Goal: Task Accomplishment & Management: Manage account settings

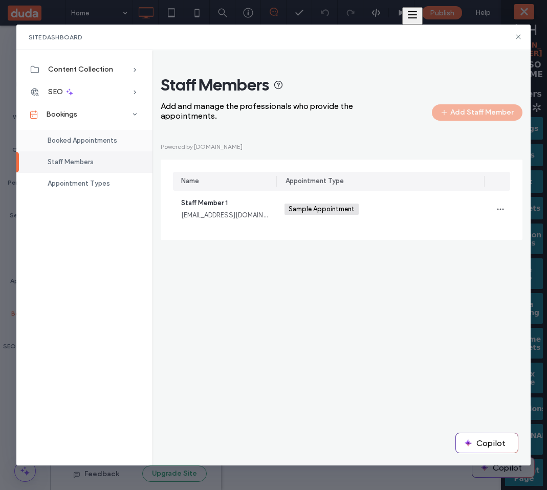
click at [95, 132] on div "Booked Appointments" at bounding box center [84, 140] width 136 height 21
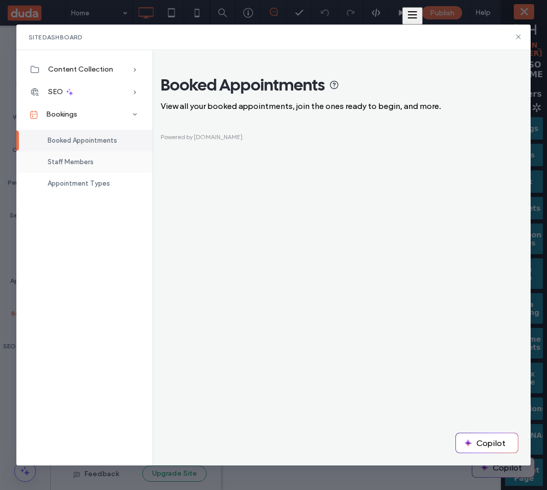
click at [83, 163] on span "Staff Members" at bounding box center [71, 162] width 46 height 8
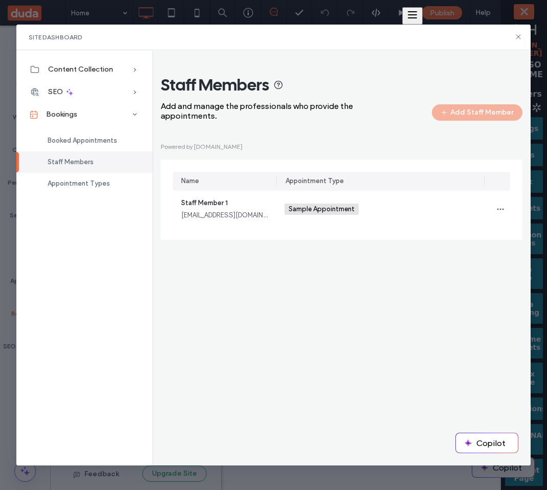
click at [416, 250] on div "Staff Members Add and manage the professionals who provide the appointments. Ad…" at bounding box center [342, 162] width 362 height 175
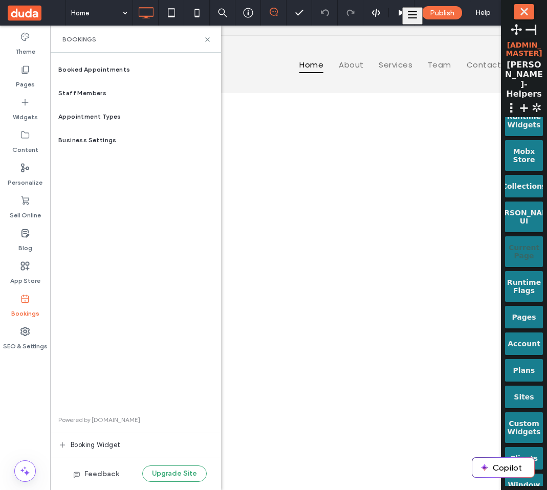
scroll to position [259, 0]
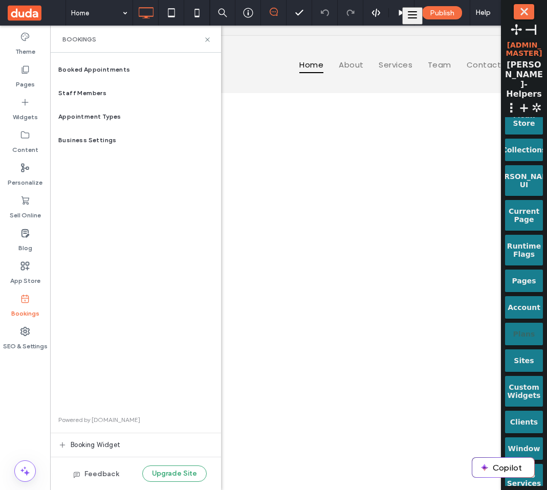
click at [522, 326] on div "Plans" at bounding box center [524, 330] width 24 height 15
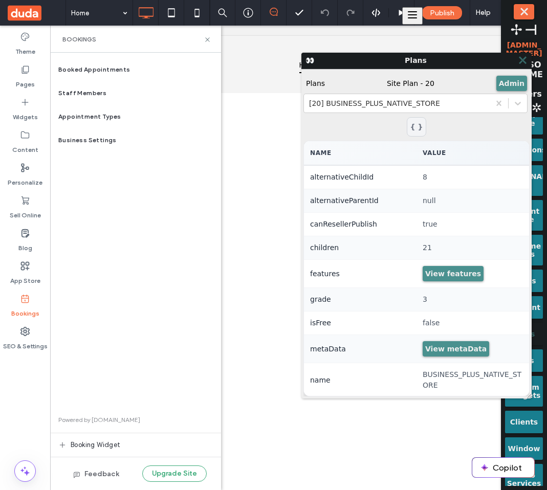
click at [521, 56] on span "⤬" at bounding box center [522, 60] width 10 height 12
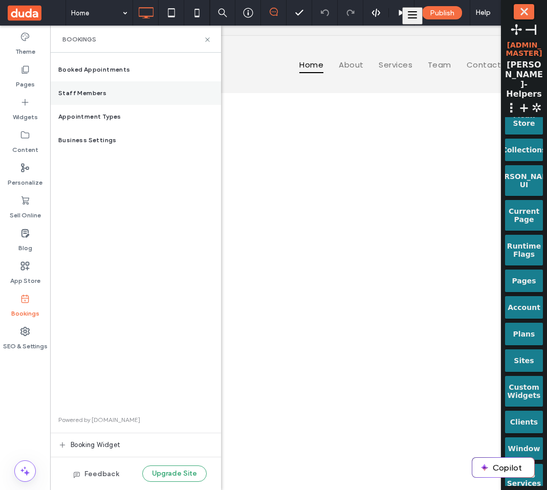
click at [118, 99] on div "Staff Members" at bounding box center [135, 93] width 171 height 24
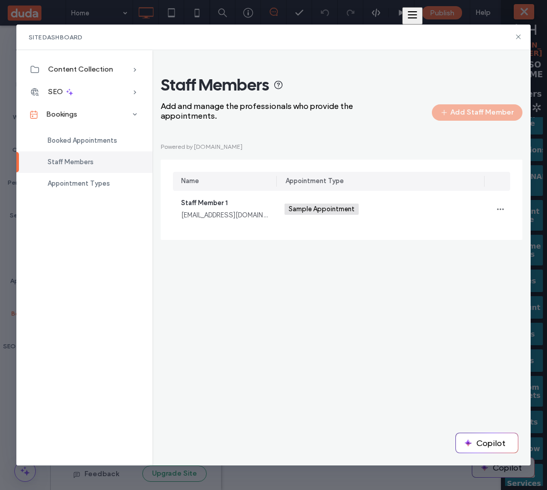
click at [454, 146] on div "Powered by cal.com Name Appointment Type Staff Member 1 staffmember1@example.co…" at bounding box center [342, 190] width 362 height 99
click at [247, 318] on div "Staff Members Add and manage the professionals who provide the appointments. Ad…" at bounding box center [341, 257] width 378 height 415
click at [227, 284] on div "Staff Members Add and manage the professionals who provide the appointments. Ad…" at bounding box center [341, 257] width 378 height 415
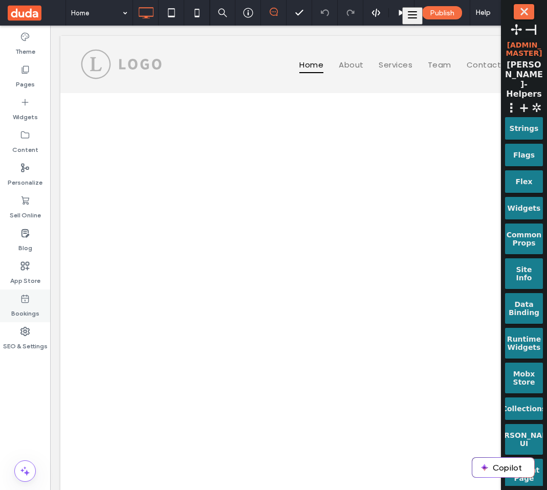
click at [29, 301] on icon at bounding box center [25, 299] width 10 height 10
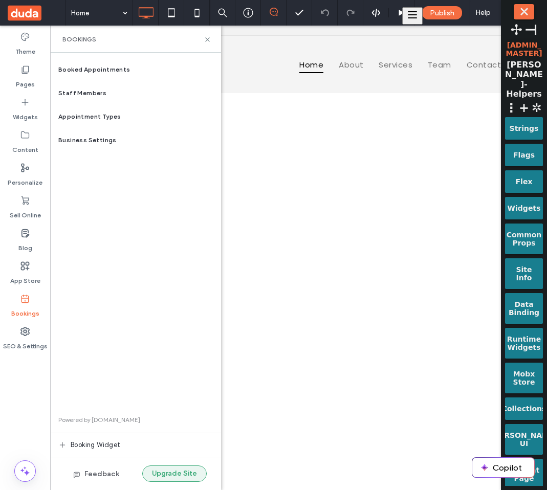
click at [180, 470] on button "Upgrade Site" at bounding box center [174, 473] width 64 height 16
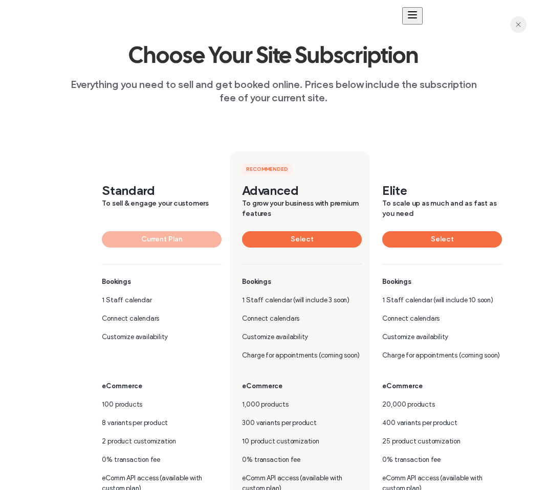
click at [521, 27] on icon "button" at bounding box center [518, 24] width 8 height 8
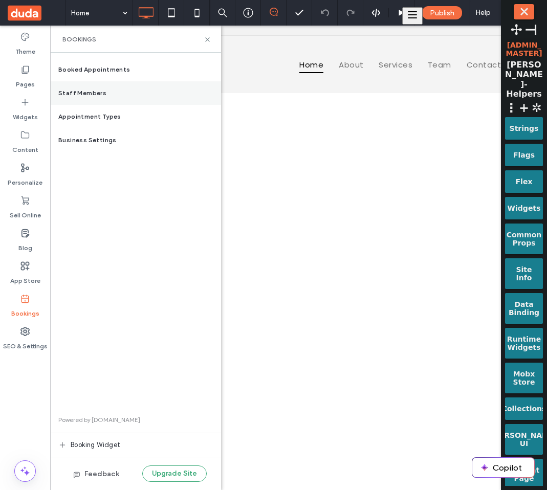
click at [114, 96] on div "Staff Members" at bounding box center [135, 93] width 171 height 24
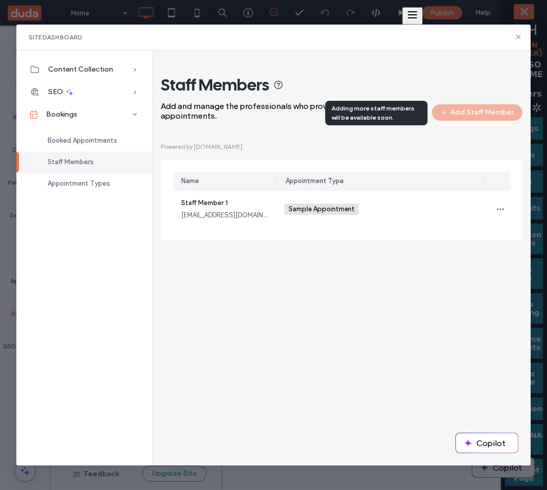
click at [389, 110] on div "Adding more staff members will be available soon." at bounding box center [376, 113] width 90 height 18
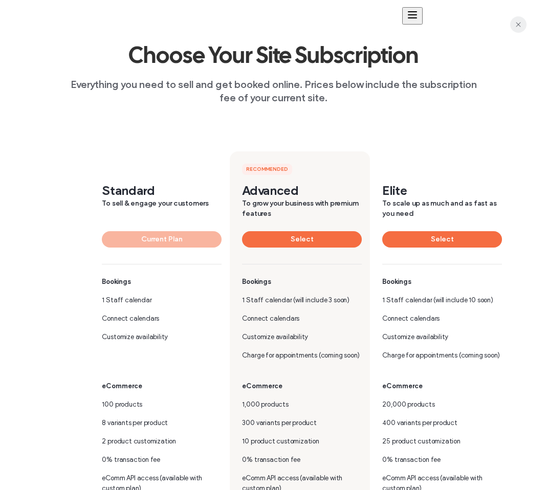
click at [514, 23] on icon "button" at bounding box center [518, 24] width 8 height 8
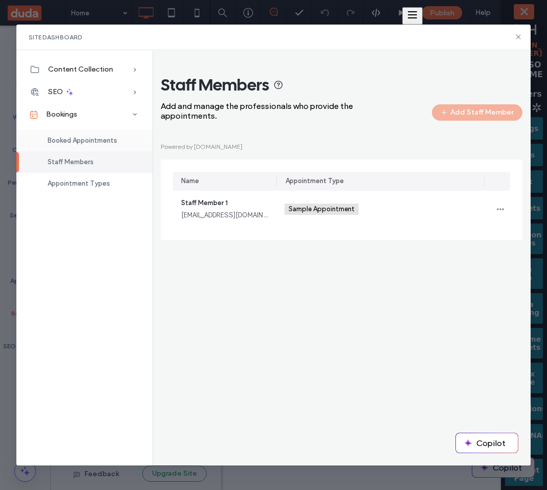
click at [92, 139] on span "Booked Appointments" at bounding box center [83, 141] width 70 height 8
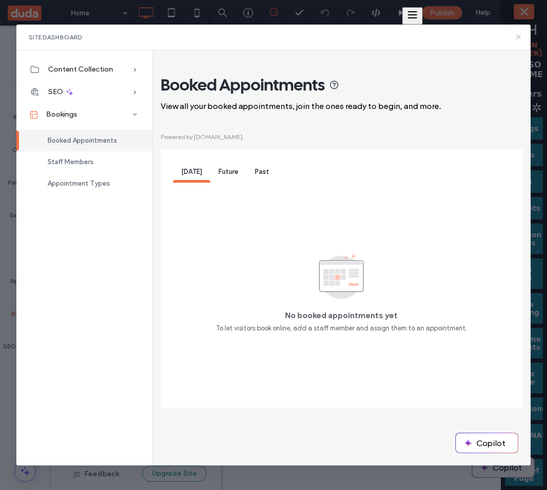
click at [516, 34] on icon at bounding box center [518, 37] width 8 height 8
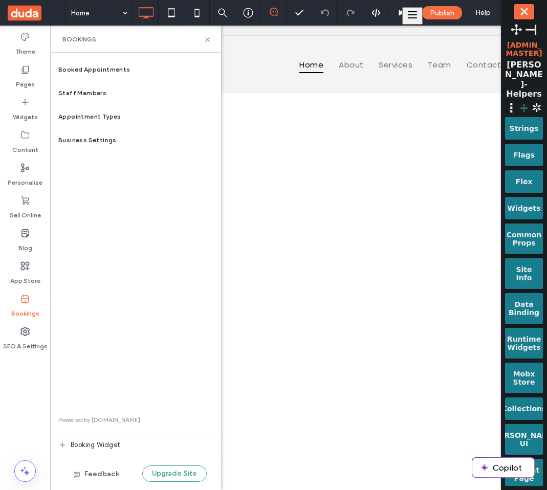
click at [523, 101] on span "+" at bounding box center [524, 108] width 12 height 14
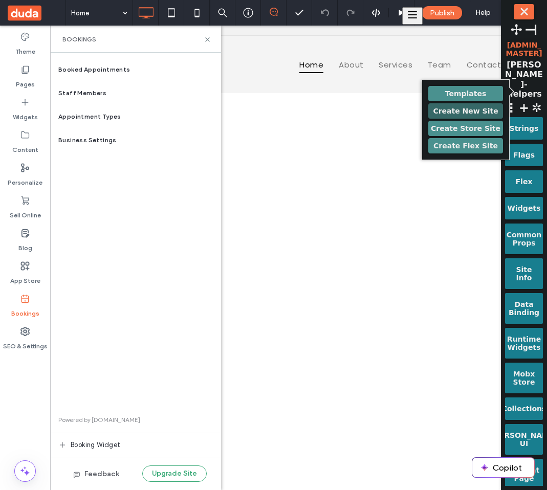
click at [463, 103] on button "Create New Site" at bounding box center [465, 110] width 75 height 15
click at [177, 205] on div "Booked Appointments Staff Members Appointment Types Business Settings Powered b…" at bounding box center [135, 271] width 171 height 427
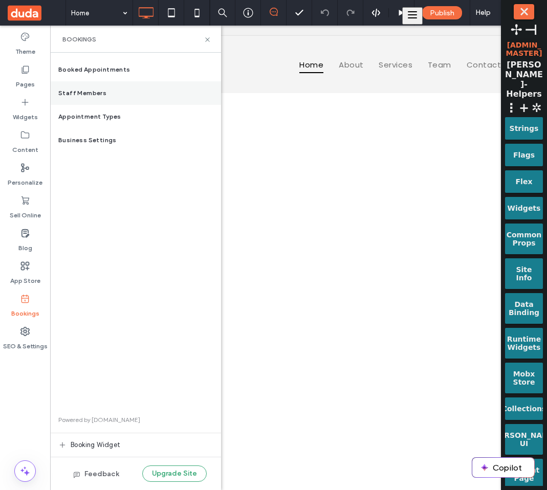
click at [102, 100] on div "Staff Members" at bounding box center [135, 93] width 171 height 24
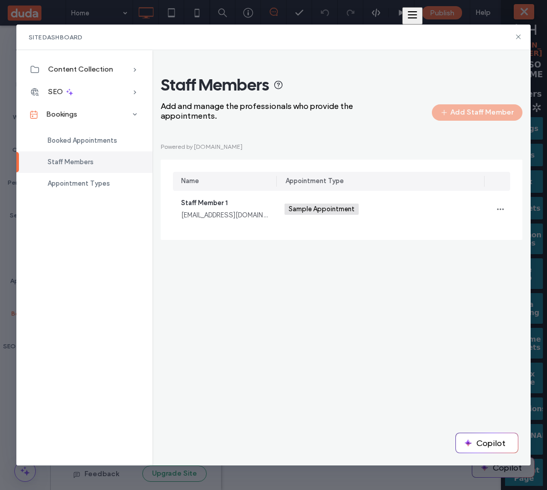
click at [479, 151] on div "Powered by cal.com Name Appointment Type Staff Member 1 staffmember1@example.co…" at bounding box center [342, 190] width 362 height 99
click at [377, 120] on div "Adding more staff members will be available soon." at bounding box center [376, 113] width 90 height 18
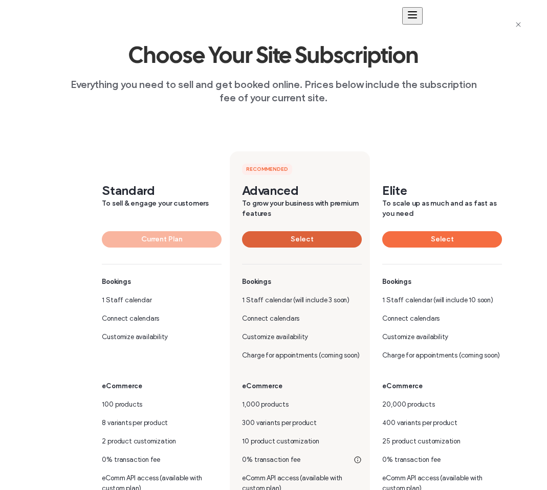
click at [309, 242] on button "Select" at bounding box center [302, 239] width 120 height 16
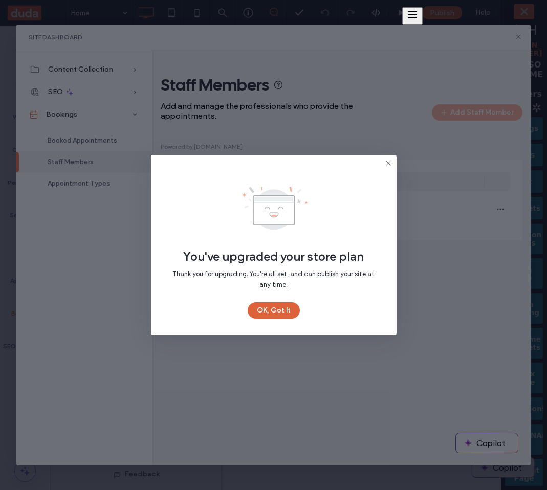
click at [275, 312] on button "OK, Got It" at bounding box center [274, 310] width 52 height 16
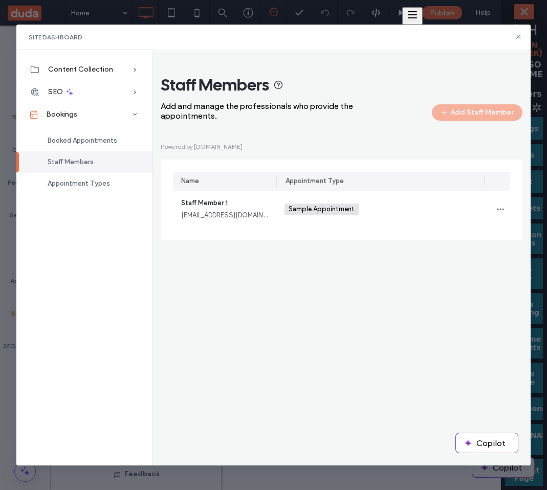
click at [236, 296] on div "Staff Members Add and manage the professionals who provide the appointments. Ad…" at bounding box center [341, 257] width 378 height 415
click at [75, 136] on div "Booked Appointments" at bounding box center [84, 140] width 136 height 21
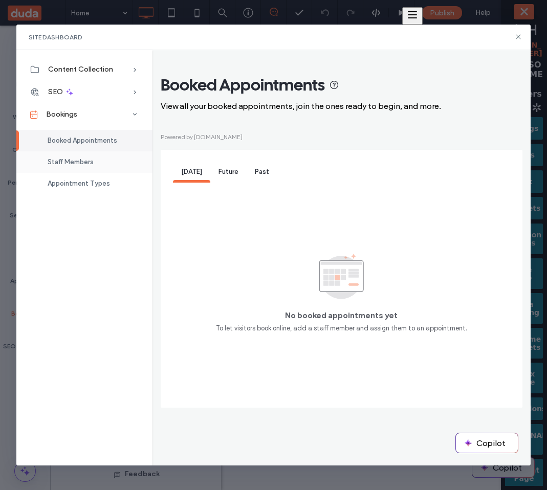
click at [65, 163] on span "Staff Members" at bounding box center [71, 162] width 46 height 8
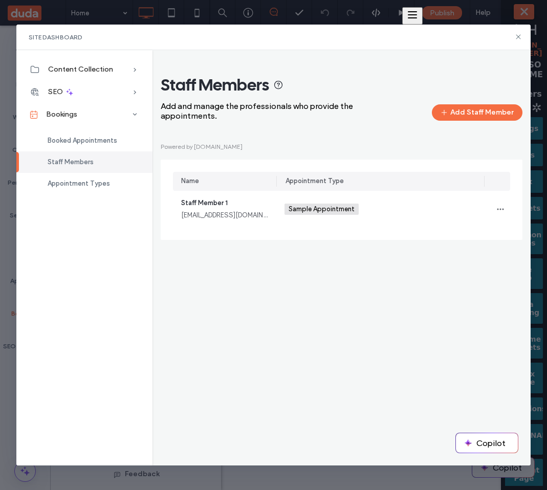
click at [429, 144] on div "Powered by cal.com Name Appointment Type Staff Member 1 staffmember1@example.co…" at bounding box center [342, 190] width 362 height 99
click at [450, 136] on div "Staff Members Add and manage the professionals who provide the appointments. Ad…" at bounding box center [342, 157] width 362 height 165
click at [450, 138] on div "Staff Members Add and manage the professionals who provide the appointments. Ad…" at bounding box center [342, 157] width 362 height 165
click at [110, 143] on span "Booked Appointments" at bounding box center [83, 141] width 70 height 8
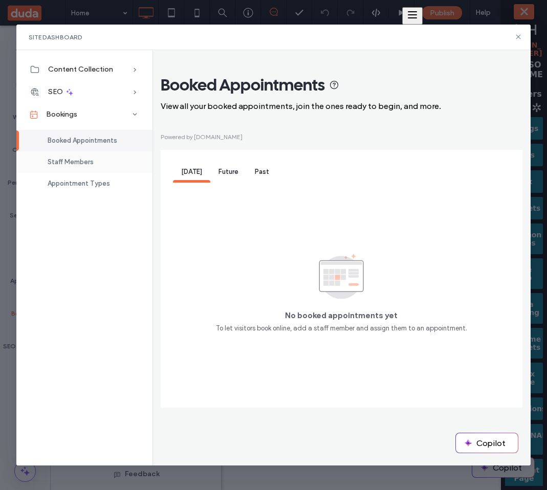
click at [98, 157] on div "Staff Members" at bounding box center [84, 161] width 136 height 21
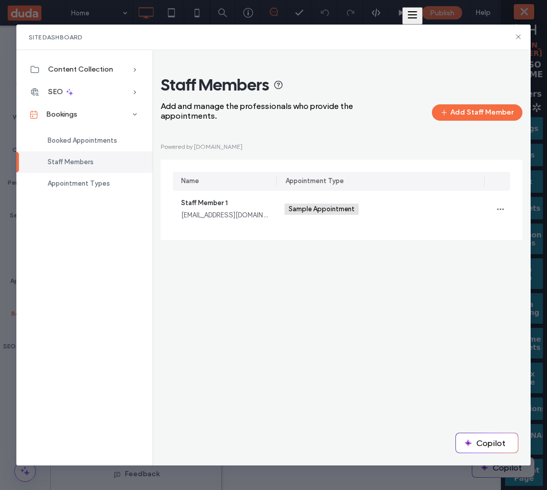
click at [438, 139] on div "Staff Members Add and manage the professionals who provide the appointments. Ad…" at bounding box center [342, 157] width 362 height 165
click at [460, 119] on button "Add Staff Member" at bounding box center [477, 112] width 91 height 16
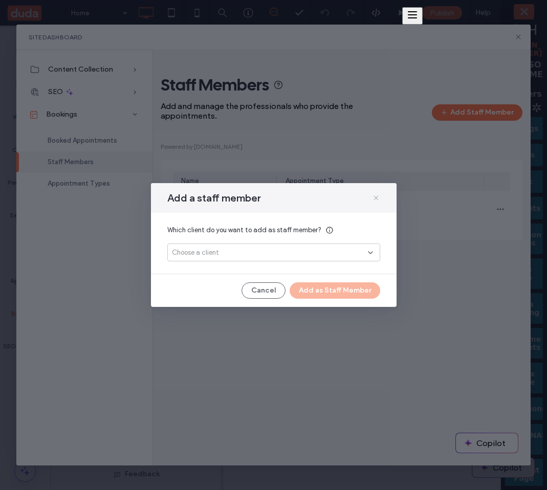
click at [377, 197] on icon at bounding box center [376, 198] width 8 height 8
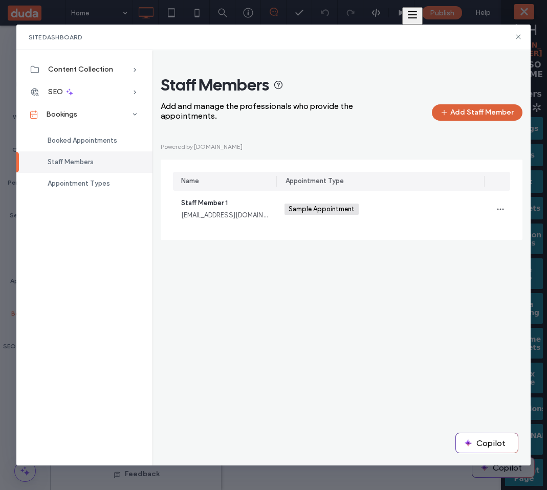
click at [455, 120] on button "Add Staff Member" at bounding box center [477, 112] width 91 height 16
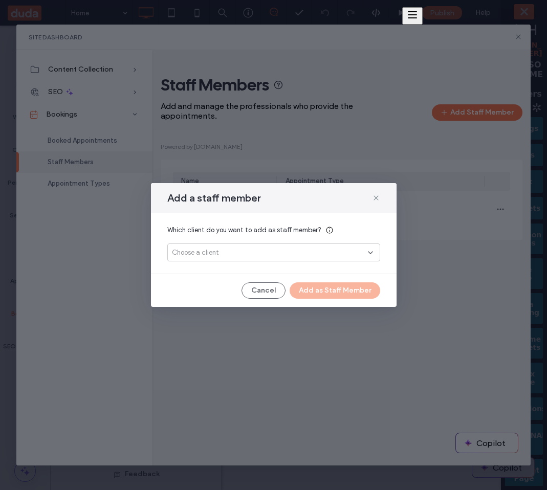
click at [250, 249] on div "Choose a client" at bounding box center [270, 253] width 196 height 10
click at [375, 204] on div "Add a staff member" at bounding box center [274, 198] width 246 height 30
click at [380, 194] on icon at bounding box center [376, 198] width 8 height 8
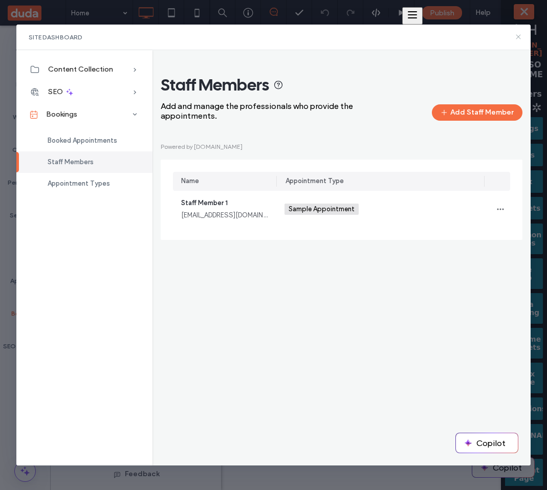
click at [520, 34] on icon at bounding box center [518, 37] width 8 height 8
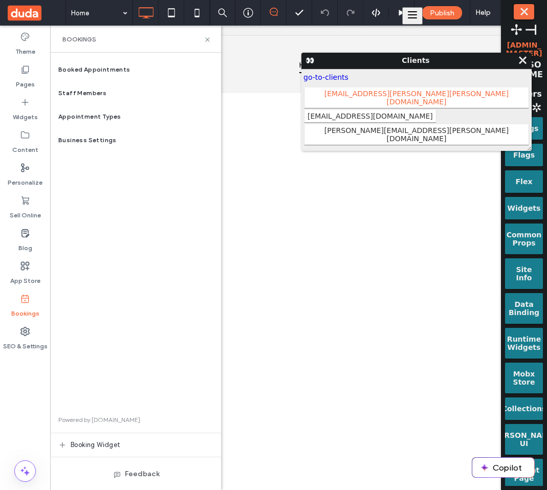
click at [332, 91] on span "milena.matatov@duda.co" at bounding box center [416, 97] width 224 height 20
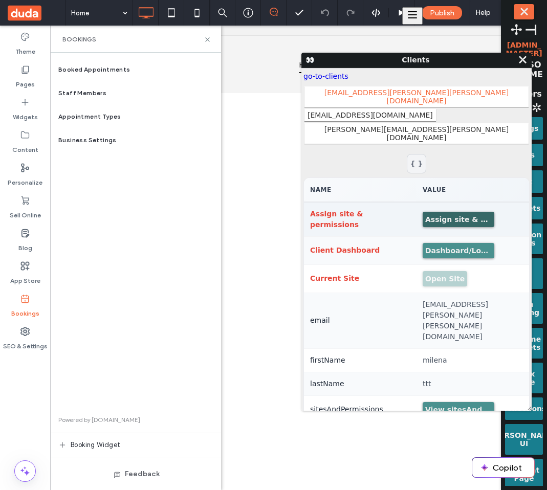
click at [463, 212] on button "Assign site & permissions" at bounding box center [458, 219] width 72 height 15
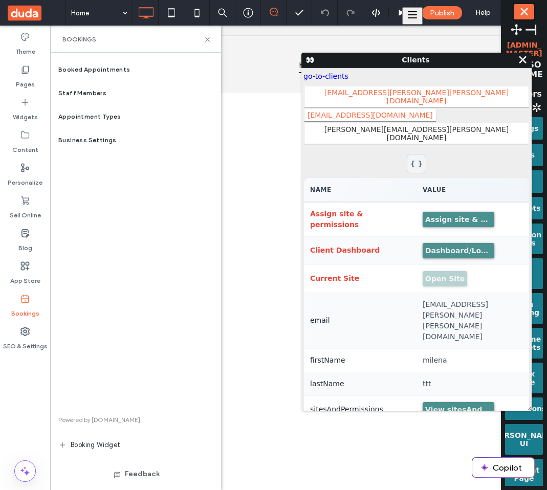
click at [414, 109] on span "aa@cc.ss" at bounding box center [369, 115] width 131 height 12
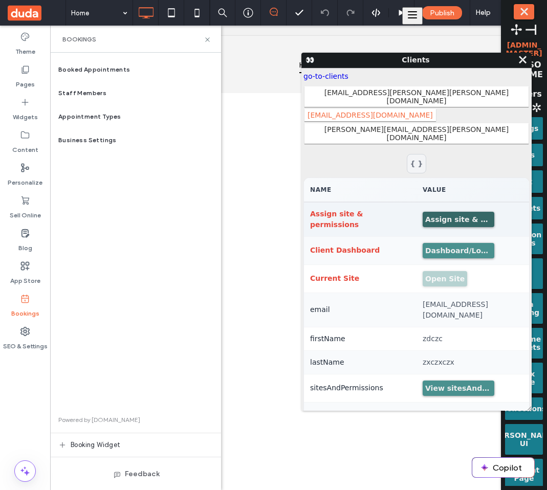
click at [439, 212] on button "Assign site & permissions" at bounding box center [458, 219] width 72 height 15
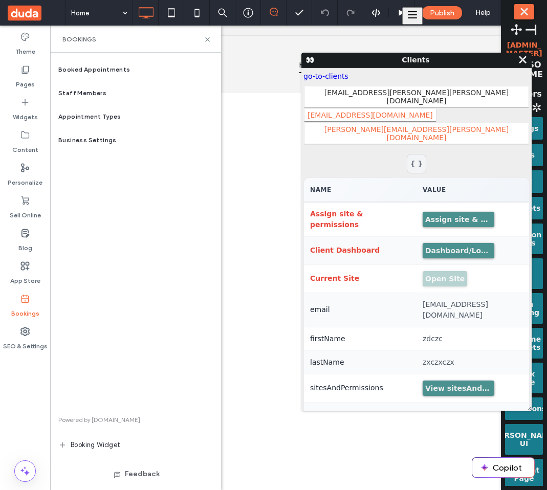
click at [469, 123] on span "Antonio@Margarette.co" at bounding box center [416, 133] width 224 height 20
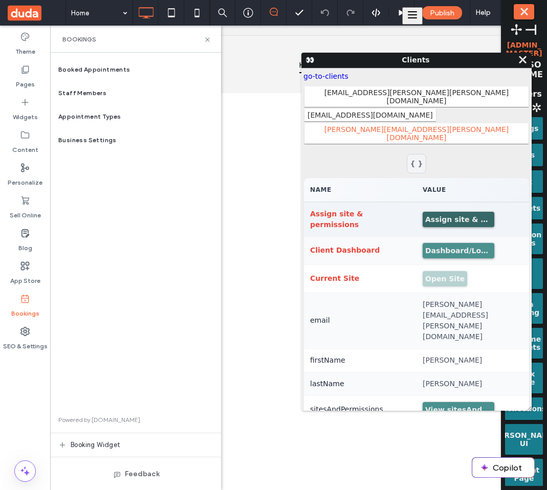
click at [467, 212] on button "Assign site & permissions" at bounding box center [458, 219] width 72 height 15
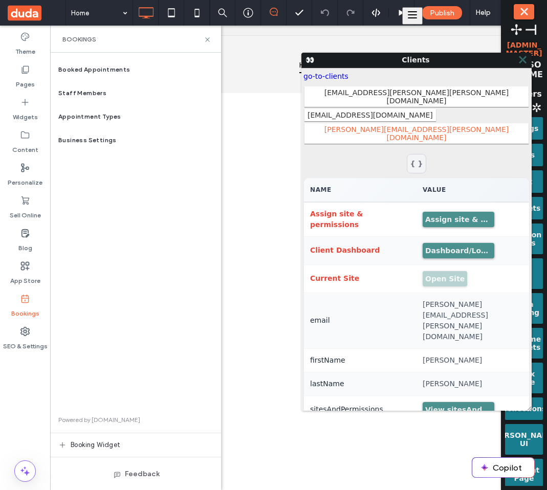
click at [520, 60] on span "⤬" at bounding box center [522, 60] width 10 height 12
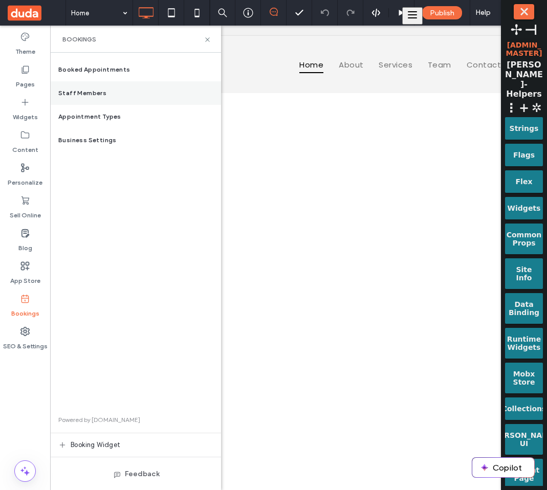
click at [88, 95] on span "Staff Members" at bounding box center [82, 92] width 48 height 9
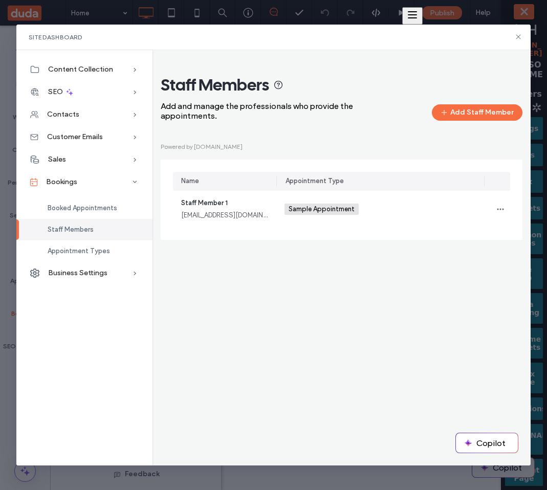
click at [341, 136] on div "Staff Members Add and manage the professionals who provide the appointments. Ad…" at bounding box center [342, 157] width 362 height 165
click at [469, 114] on button "Add Staff Member" at bounding box center [477, 112] width 91 height 16
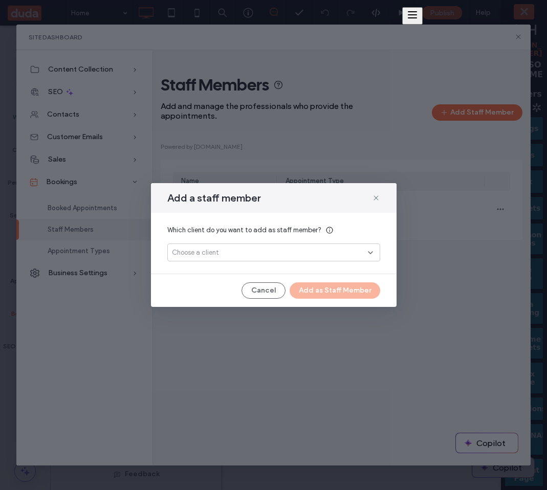
click at [275, 256] on div "Choose a client" at bounding box center [270, 253] width 196 height 10
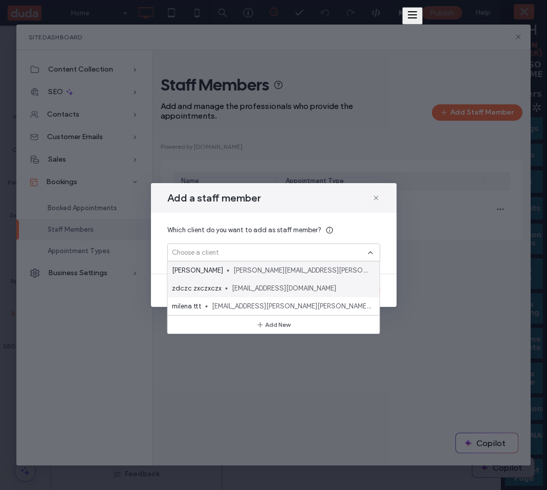
click at [258, 279] on div "zdczc zxczxczx aa@cc.ss" at bounding box center [274, 288] width 212 height 18
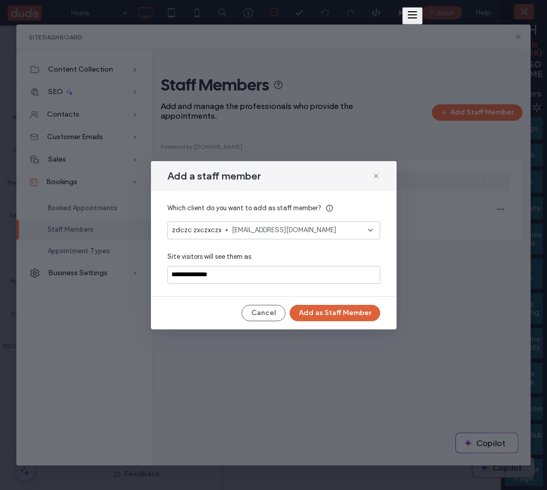
click at [326, 320] on button "Add as Staff Member" at bounding box center [334, 313] width 91 height 16
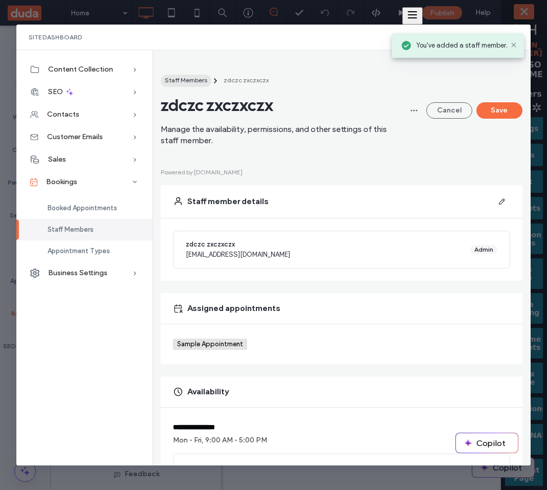
click at [197, 80] on span "Staff Members" at bounding box center [186, 80] width 42 height 8
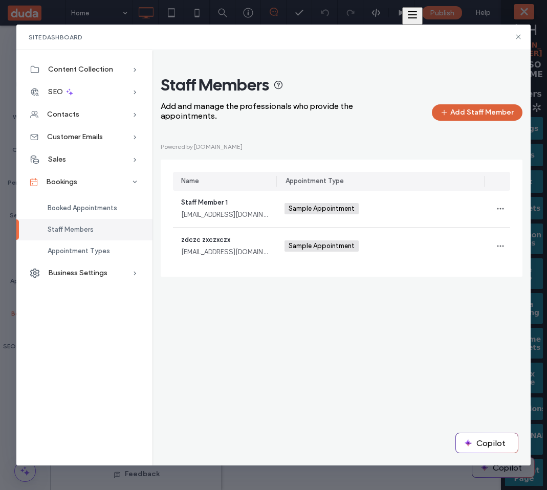
click at [487, 115] on button "Add Staff Member" at bounding box center [477, 112] width 91 height 16
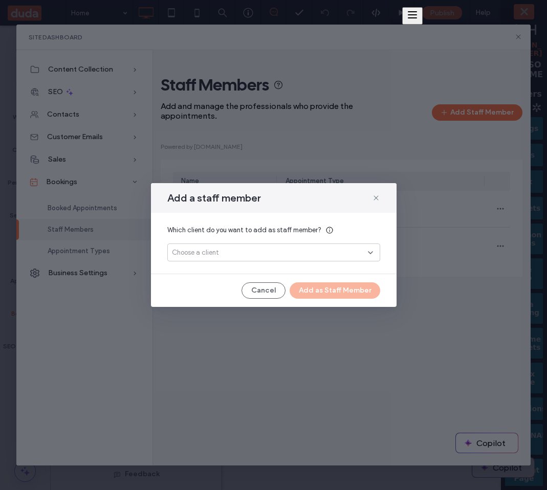
click at [319, 264] on div "Which client do you want to add as staff member? Choose a client" at bounding box center [274, 243] width 246 height 61
click at [329, 254] on div "Choose a client" at bounding box center [270, 253] width 196 height 10
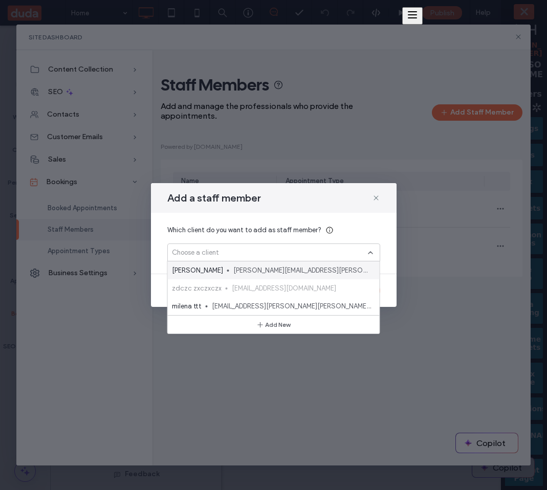
click at [304, 271] on span "Antonio@Margarette.co" at bounding box center [302, 270] width 138 height 10
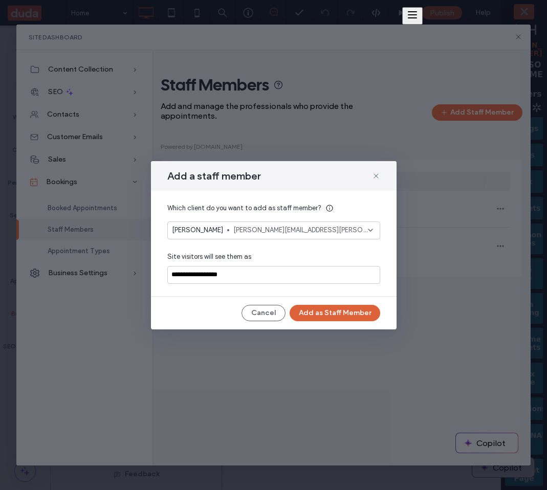
click at [313, 316] on button "Add as Staff Member" at bounding box center [334, 313] width 91 height 16
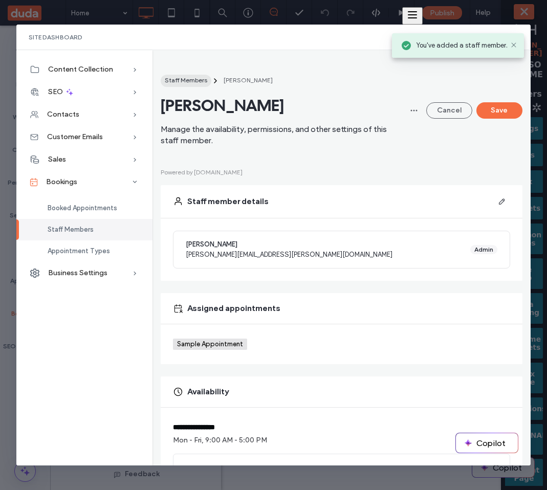
click at [182, 85] on button "Staff Members" at bounding box center [186, 81] width 51 height 12
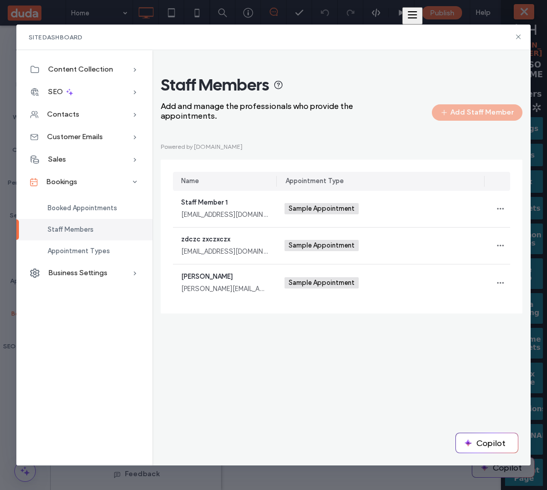
click at [480, 110] on div "Add Staff Member" at bounding box center [477, 112] width 91 height 16
click at [393, 120] on div "Adding more staff members will be available soon." at bounding box center [376, 113] width 90 height 18
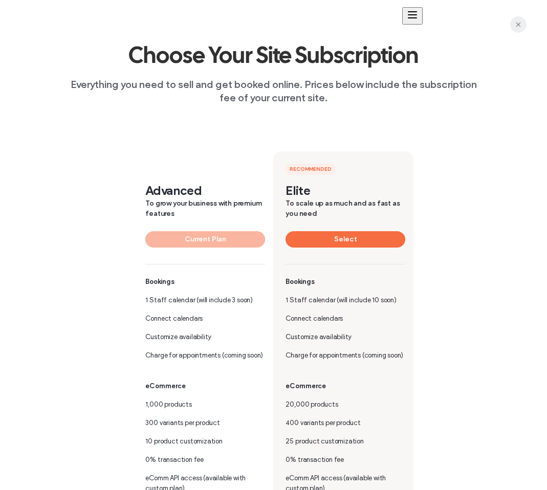
click at [522, 27] on span "button" at bounding box center [518, 24] width 16 height 16
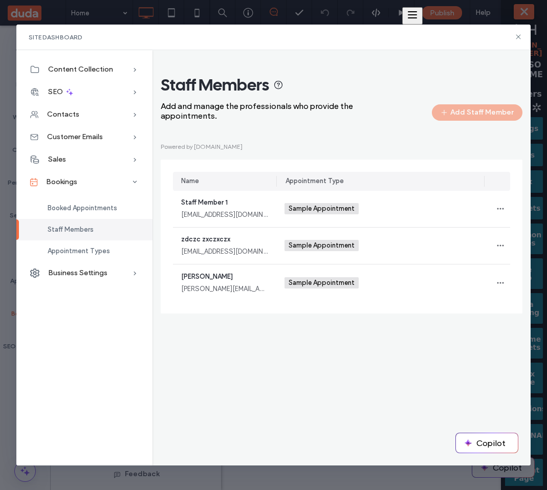
click at [68, 328] on div "Content Collection Content Collection Form Form Submissions SEO SEO Overview Pa…" at bounding box center [84, 257] width 136 height 415
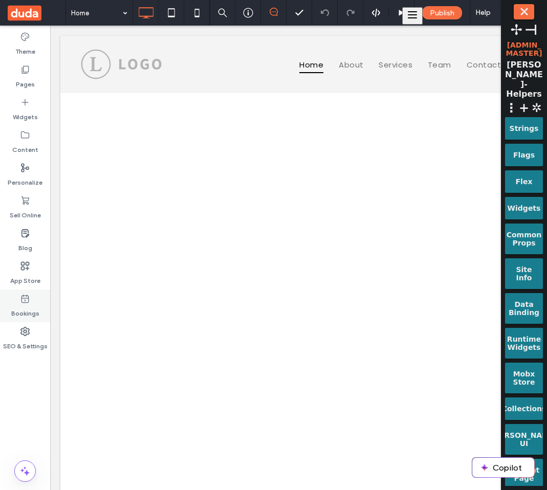
click at [14, 314] on label "Bookings" at bounding box center [25, 311] width 28 height 14
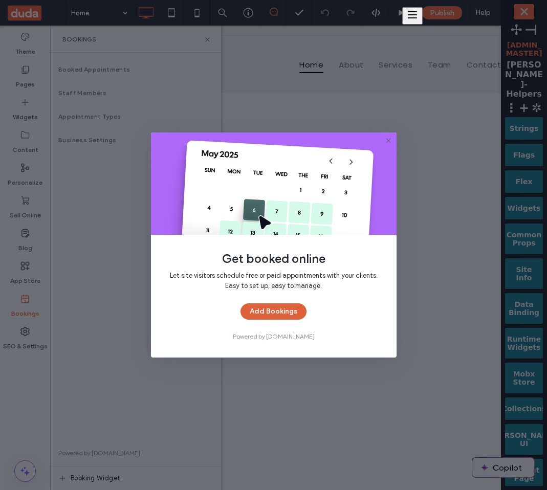
click at [282, 313] on button "Add Bookings" at bounding box center [273, 311] width 66 height 16
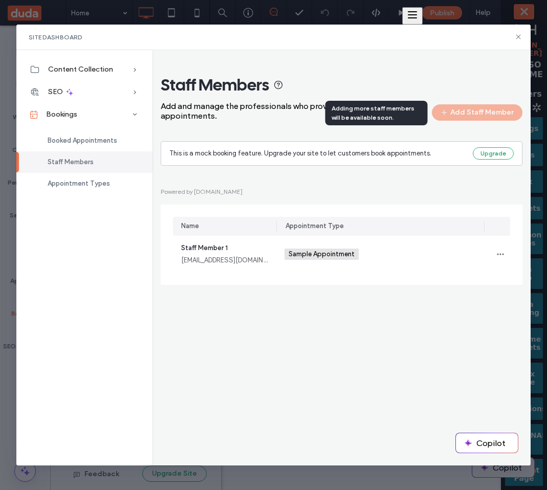
click at [394, 112] on div "Adding more staff members will be available soon." at bounding box center [376, 113] width 90 height 18
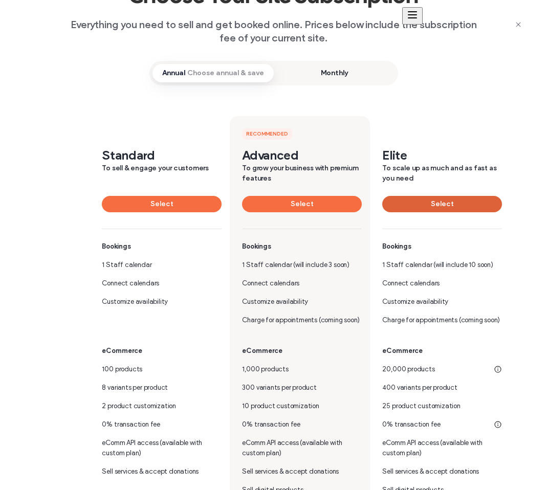
scroll to position [58, 0]
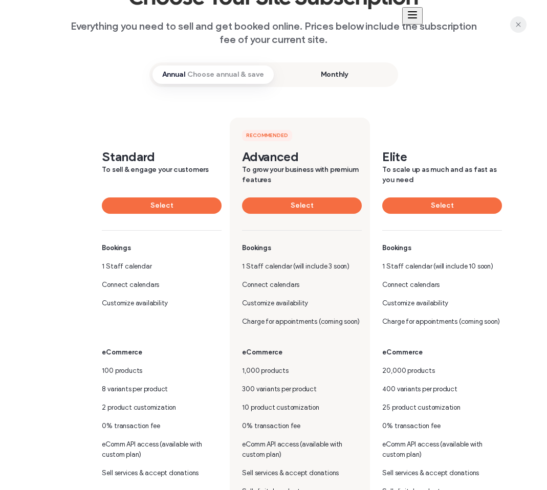
click at [517, 21] on icon "button" at bounding box center [518, 24] width 8 height 8
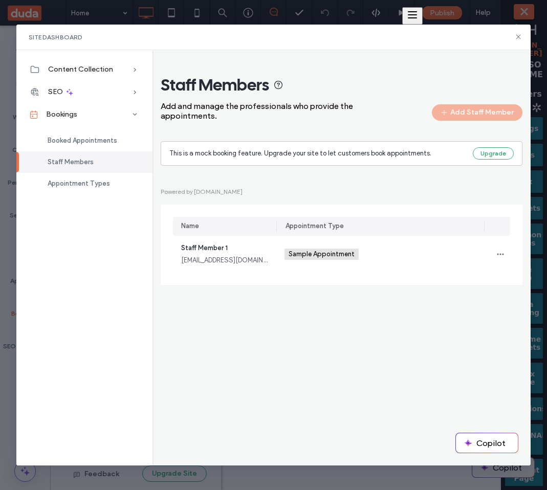
click at [491, 161] on div "This is a mock booking feature. Upgrade your site to let customers book appoint…" at bounding box center [342, 153] width 362 height 25
click at [491, 151] on button "Upgrade" at bounding box center [493, 153] width 41 height 12
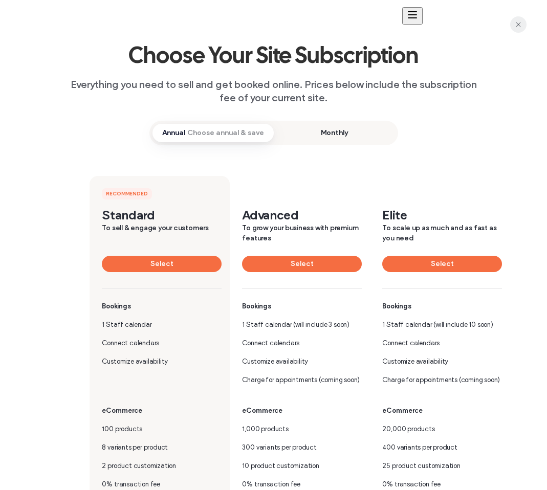
click at [520, 23] on use "button" at bounding box center [518, 24] width 5 height 5
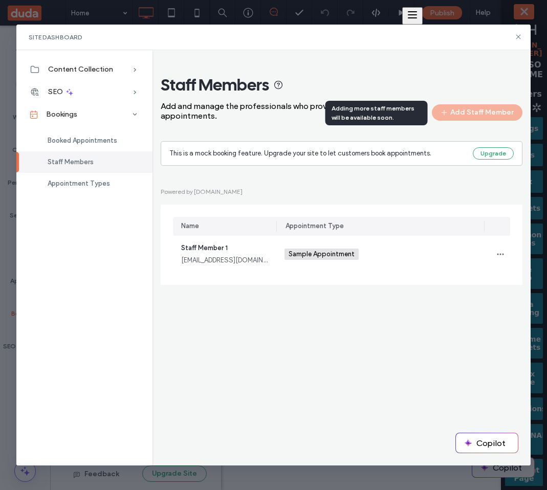
click at [401, 106] on div "Adding more staff members will be available soon." at bounding box center [376, 113] width 90 height 18
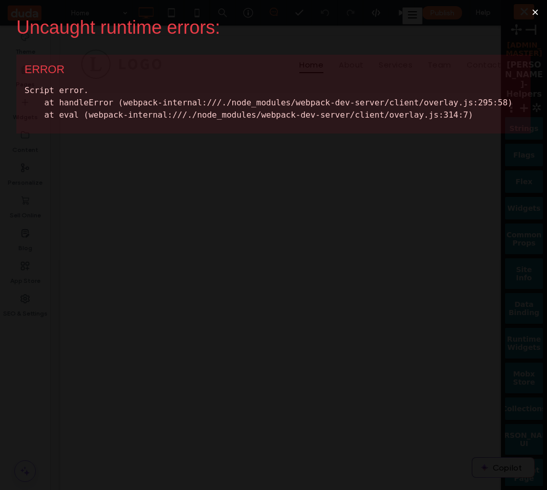
click at [540, 10] on button "×" at bounding box center [535, 12] width 24 height 25
